Goal: Information Seeking & Learning: Learn about a topic

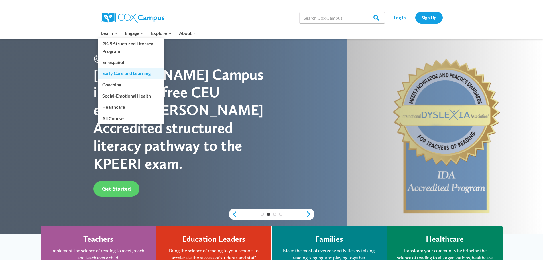
click at [150, 74] on link "Early Care and Learning" at bounding box center [131, 73] width 66 height 11
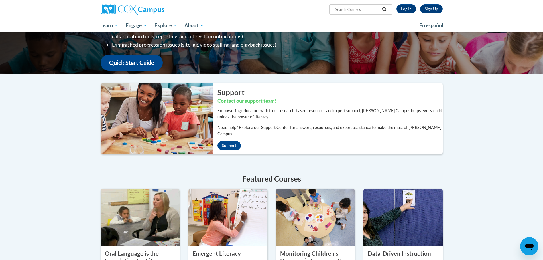
scroll to position [142, 0]
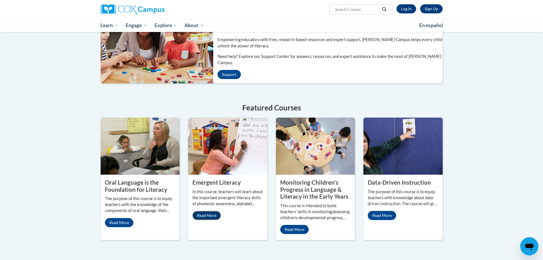
click at [205, 211] on link "Read More" at bounding box center [206, 215] width 28 height 9
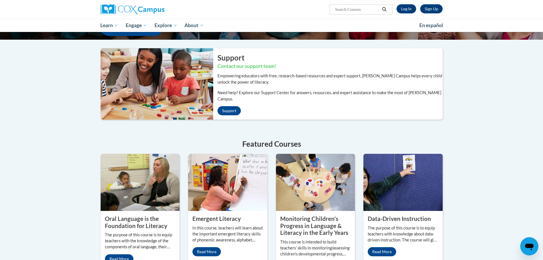
scroll to position [0, 0]
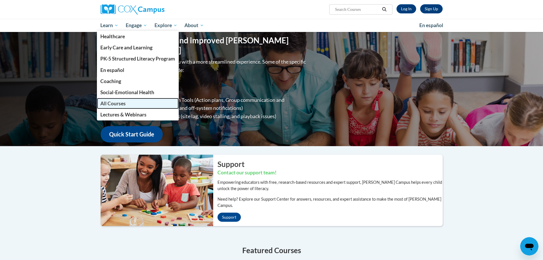
click at [120, 105] on span "All Courses" at bounding box center [112, 103] width 25 height 6
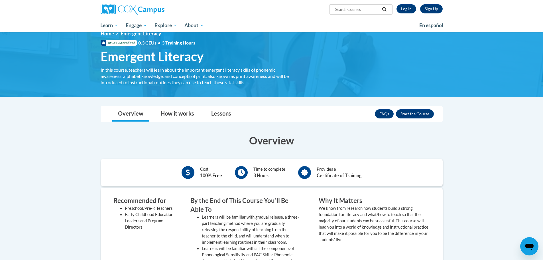
scroll to position [142, 0]
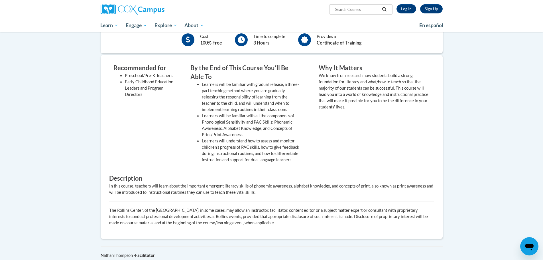
click at [310, 170] on div "Recommended for Preschool/Pre-K Teachers Early Childhood Education Leaders and …" at bounding box center [271, 147] width 333 height 166
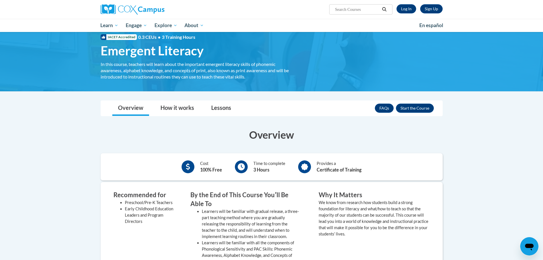
scroll to position [28, 0]
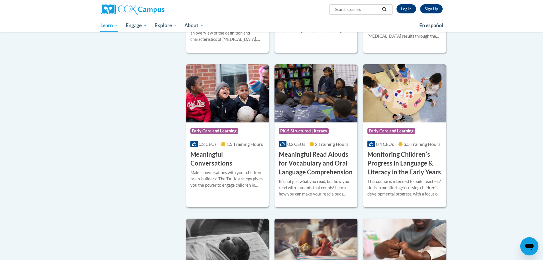
scroll to position [798, 0]
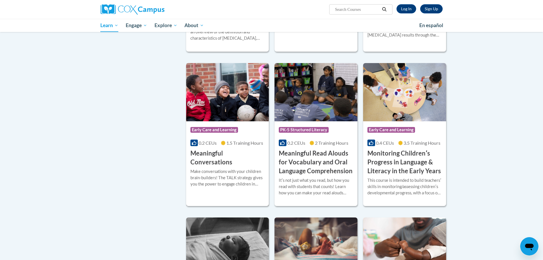
click at [244, 158] on h3 "Meaningful Conversations" at bounding box center [227, 158] width 74 height 18
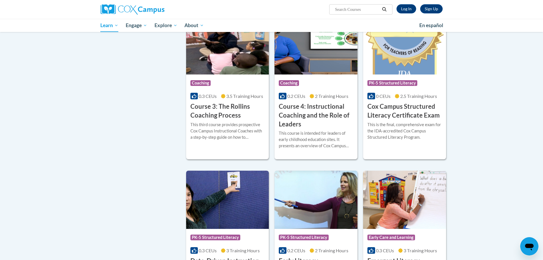
scroll to position [484, 0]
